Goal: Task Accomplishment & Management: Use online tool/utility

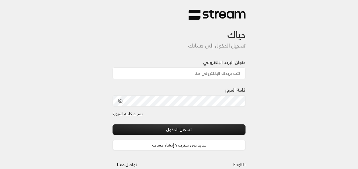
type input "[EMAIL_ADDRESS][DOMAIN_NAME]"
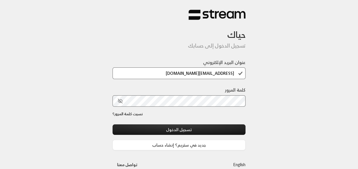
click at [147, 122] on div at bounding box center [195, 139] width 117 height 65
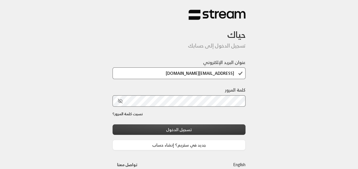
click at [180, 130] on button "تسجيل الدخول" at bounding box center [179, 130] width 133 height 11
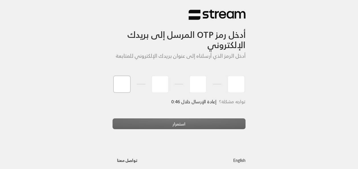
type input "2"
type input "6"
type input "2"
type input "9"
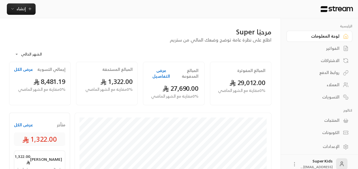
click at [333, 49] on div "الفواتير" at bounding box center [317, 49] width 46 height 6
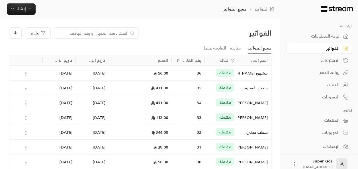
click at [327, 36] on div "لوحة المعلومات" at bounding box center [317, 36] width 46 height 6
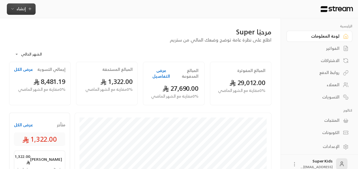
click at [25, 11] on span "إنشاء" at bounding box center [21, 8] width 9 height 7
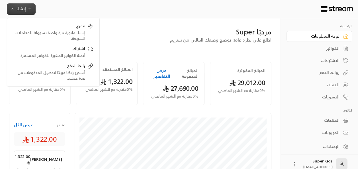
click at [134, 12] on div "إنشاء فوري إنشاء فاتورة مرة واحدة بسهولة للمعاملات السريعة. اشتراك أتمتة الفوات…" at bounding box center [141, 9] width 283 height 18
